Goal: Find specific page/section: Find specific page/section

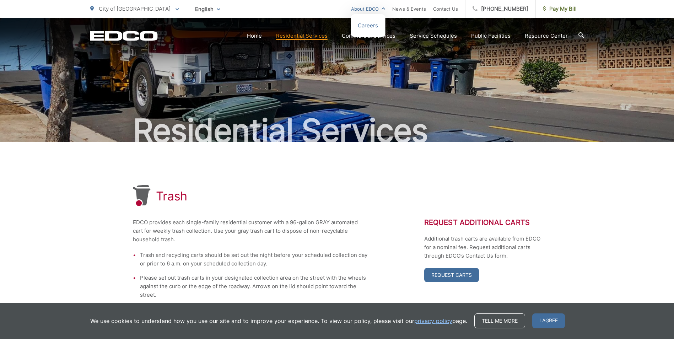
click at [381, 7] on link "About EDCO" at bounding box center [368, 9] width 34 height 9
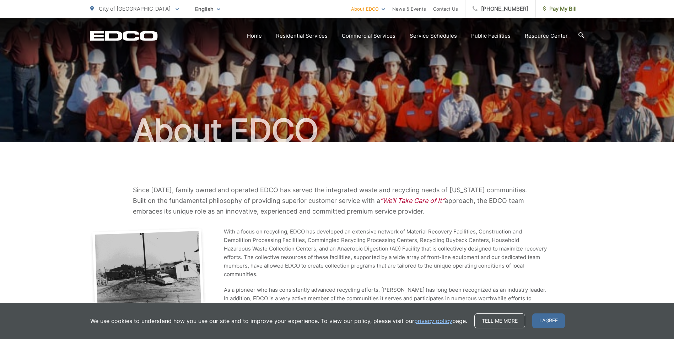
click at [140, 8] on p "City of [GEOGRAPHIC_DATA]" at bounding box center [134, 9] width 89 height 9
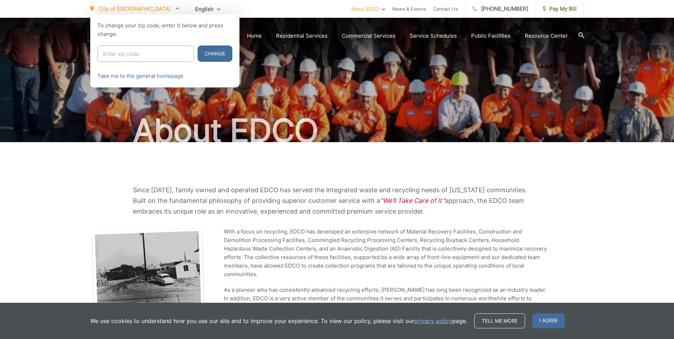
click at [427, 34] on div at bounding box center [337, 183] width 674 height 339
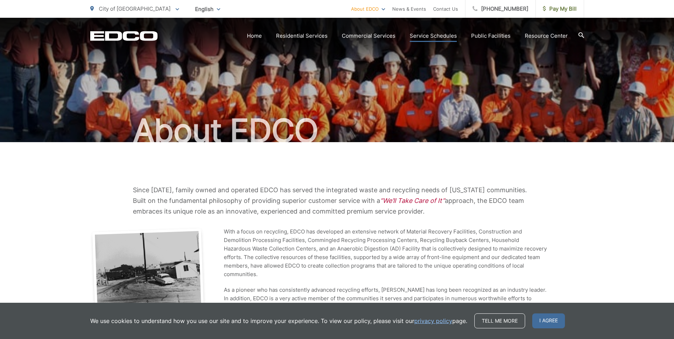
click at [425, 38] on link "Service Schedules" at bounding box center [433, 36] width 47 height 9
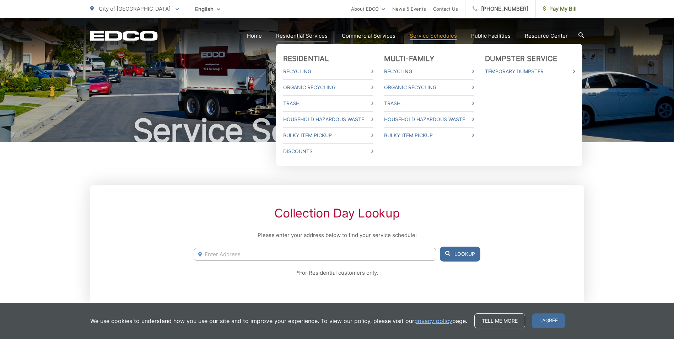
click at [297, 36] on link "Residential Services" at bounding box center [302, 36] width 52 height 9
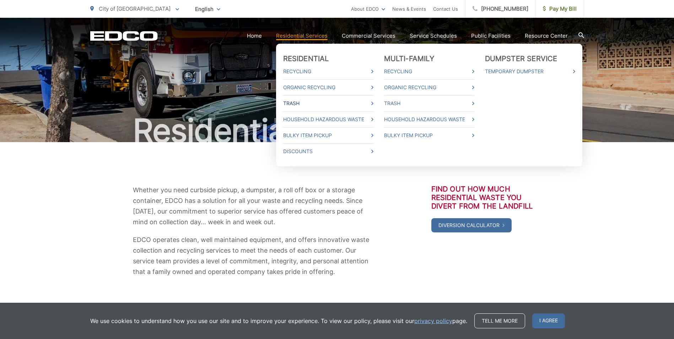
click at [299, 103] on link "Trash" at bounding box center [328, 103] width 90 height 9
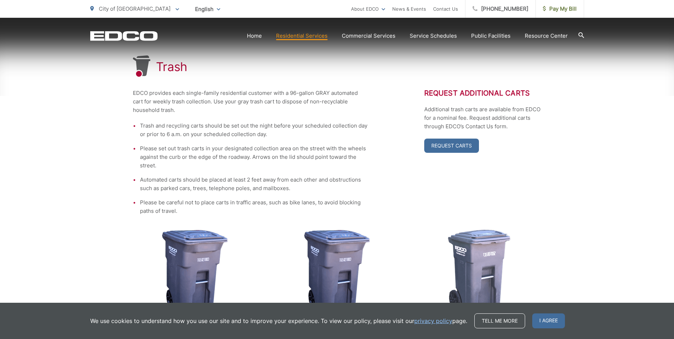
scroll to position [178, 0]
